Goal: Browse casually

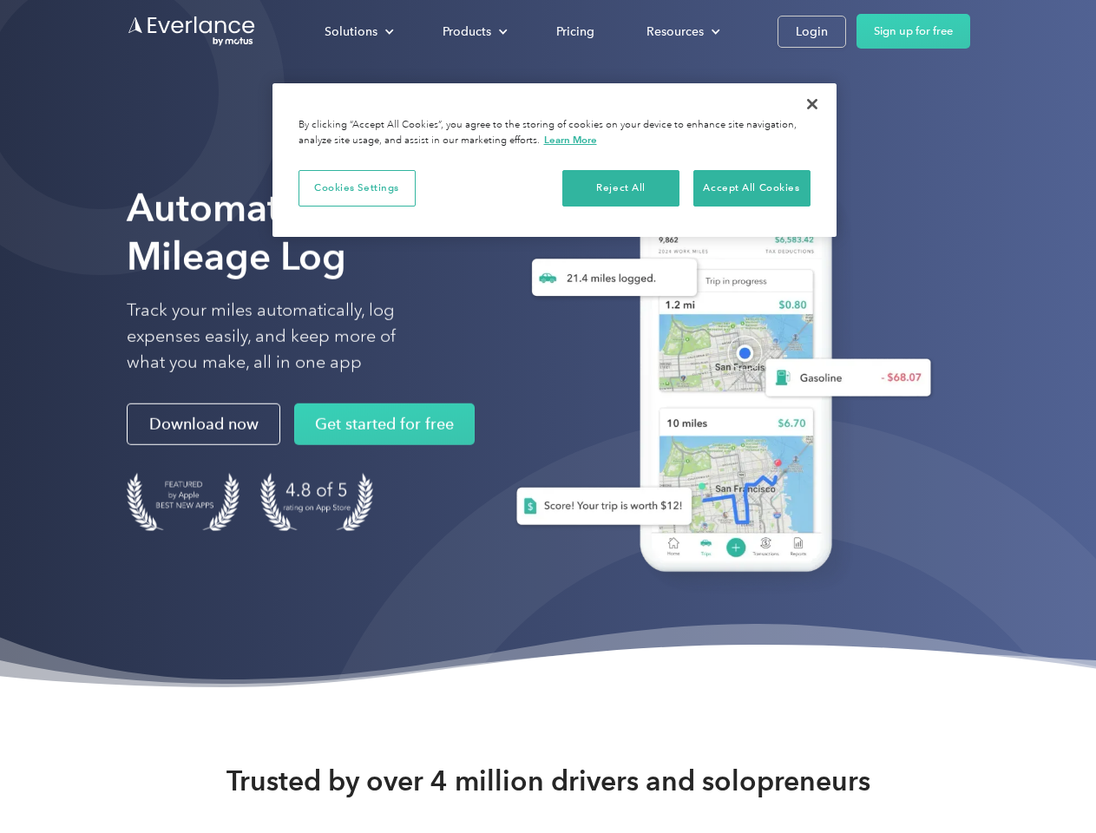
click at [359, 31] on div "Solutions" at bounding box center [351, 32] width 53 height 22
click at [473, 31] on div "Products" at bounding box center [467, 32] width 49 height 22
click at [681, 31] on div "Resources" at bounding box center [675, 32] width 57 height 22
click at [357, 188] on button "Cookies Settings" at bounding box center [357, 188] width 117 height 36
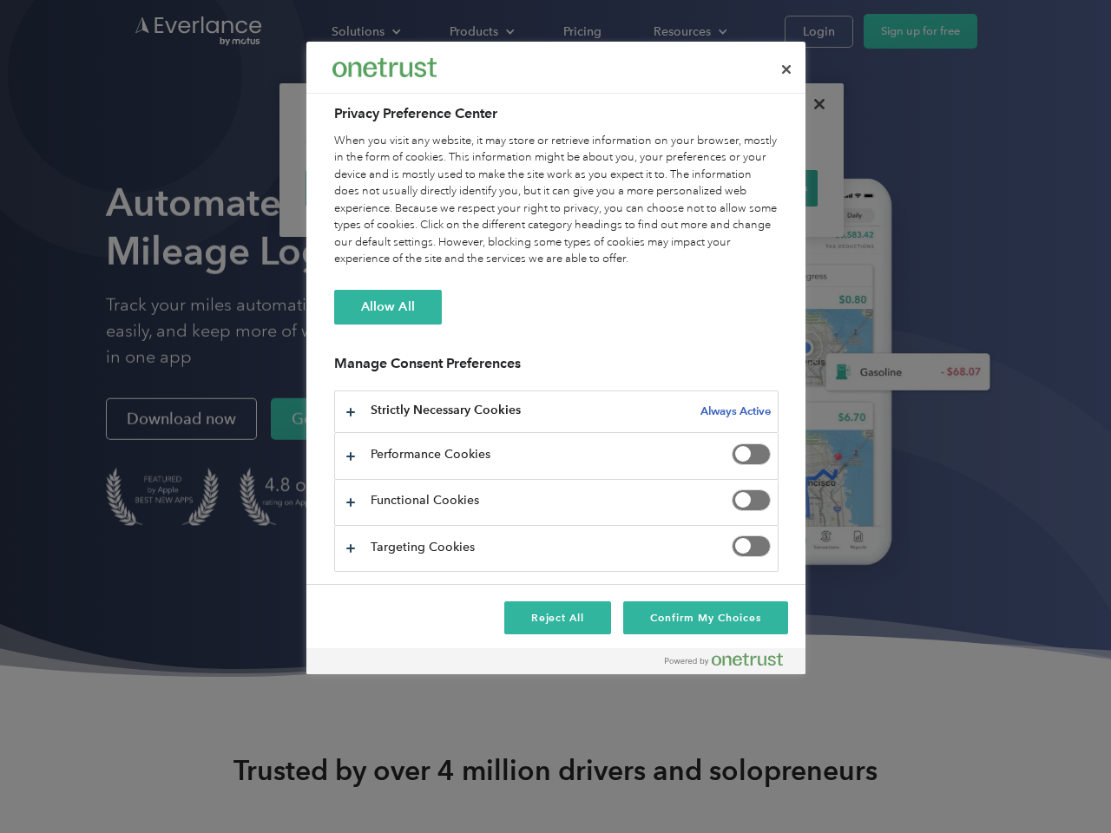
click at [622, 188] on div "When you visit any website, it may store or retrieve information on your browse…" at bounding box center [556, 200] width 444 height 135
click at [752, 188] on div "When you visit any website, it may store or retrieve information on your browse…" at bounding box center [556, 200] width 444 height 135
click at [813, 104] on div at bounding box center [555, 416] width 1111 height 833
